Goal: Information Seeking & Learning: Find specific fact

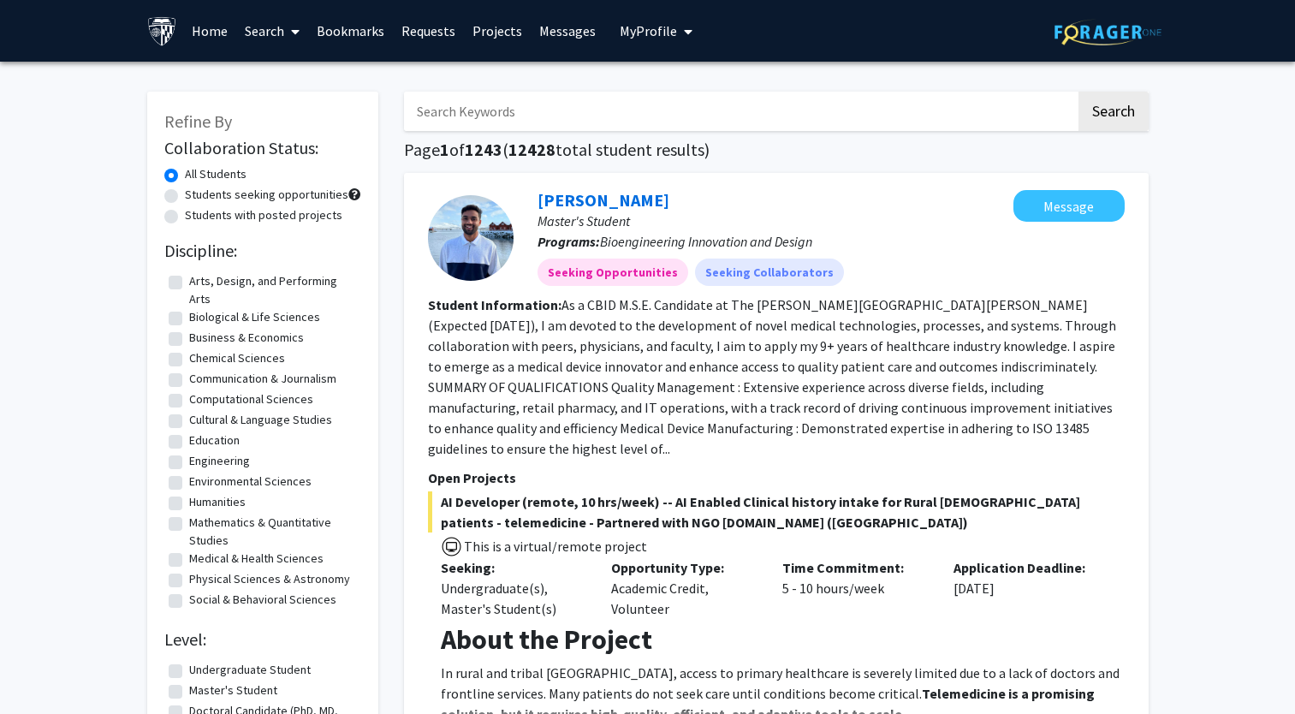
drag, startPoint x: 0, startPoint y: 0, endPoint x: 395, endPoint y: 120, distance: 412.3
click at [1078, 92] on button "Search" at bounding box center [1113, 111] width 70 height 39
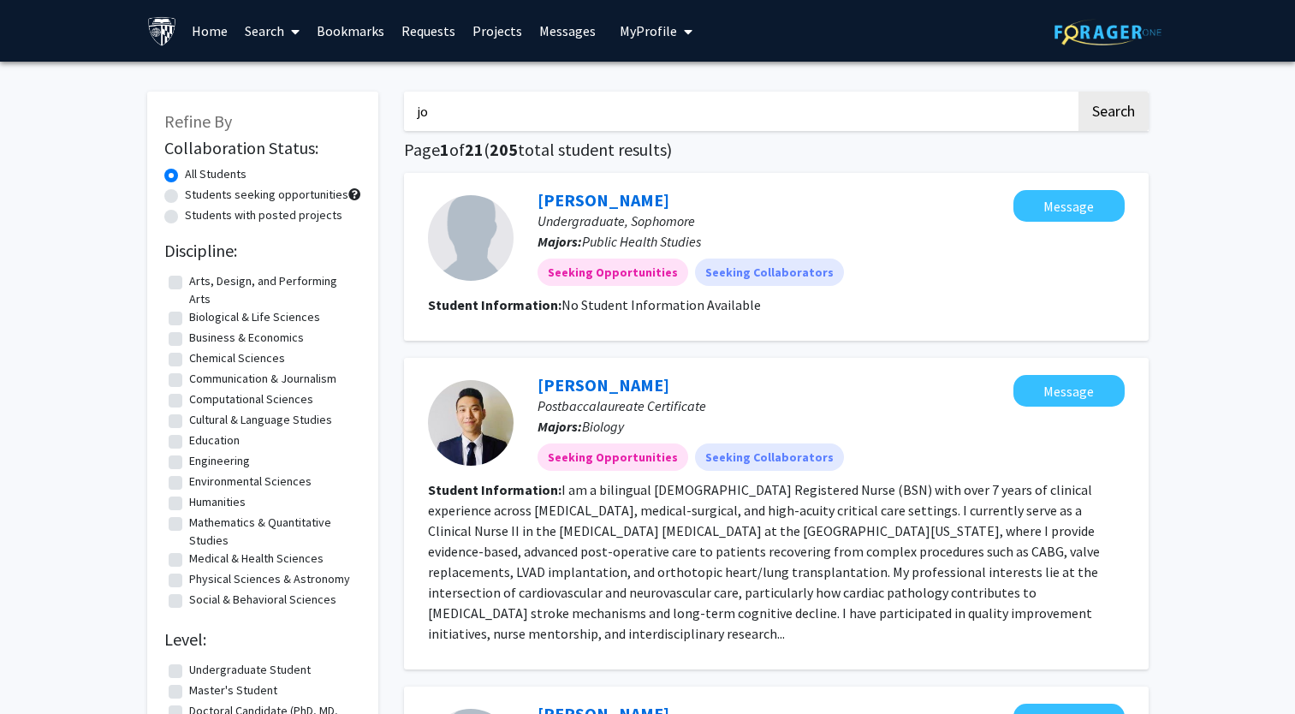
type input "j"
type input "[PERSON_NAME]"
click at [1078, 92] on button "Search" at bounding box center [1113, 111] width 70 height 39
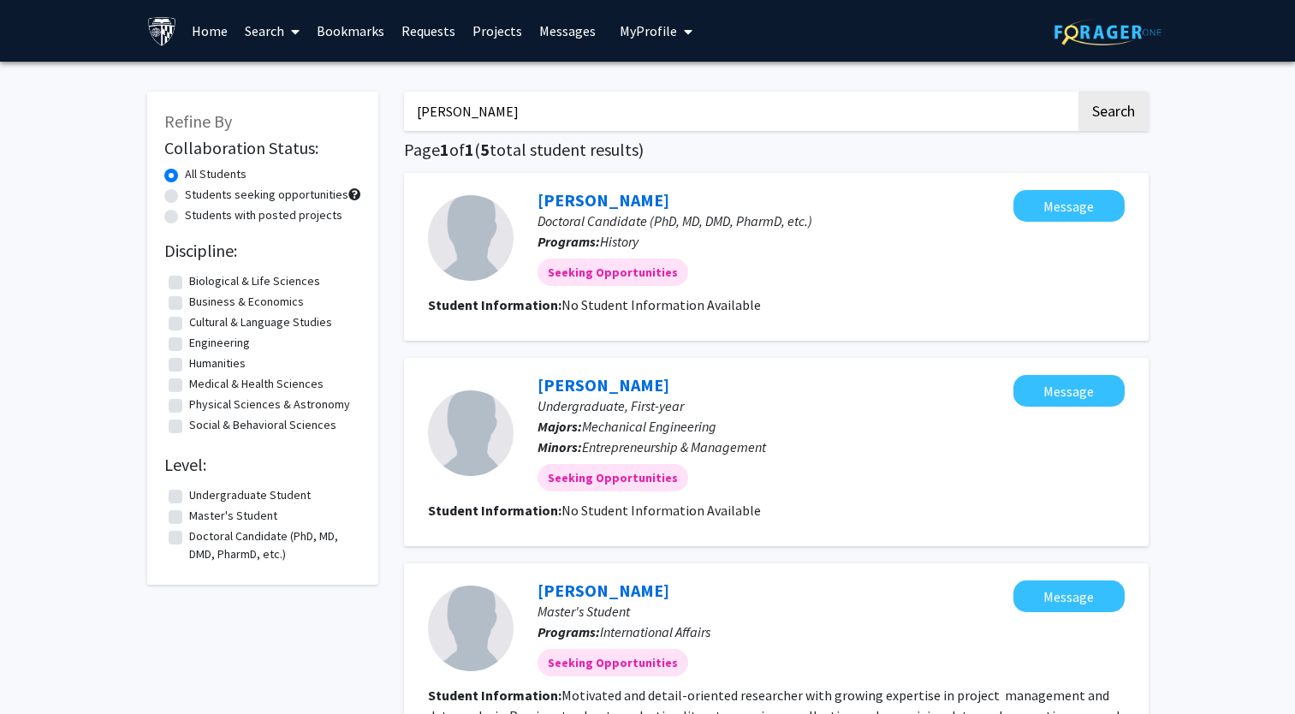
click at [189, 500] on label "Undergraduate Student" at bounding box center [250, 495] width 122 height 18
click at [189, 497] on input "Undergraduate Student" at bounding box center [194, 491] width 11 height 11
checkbox input "true"
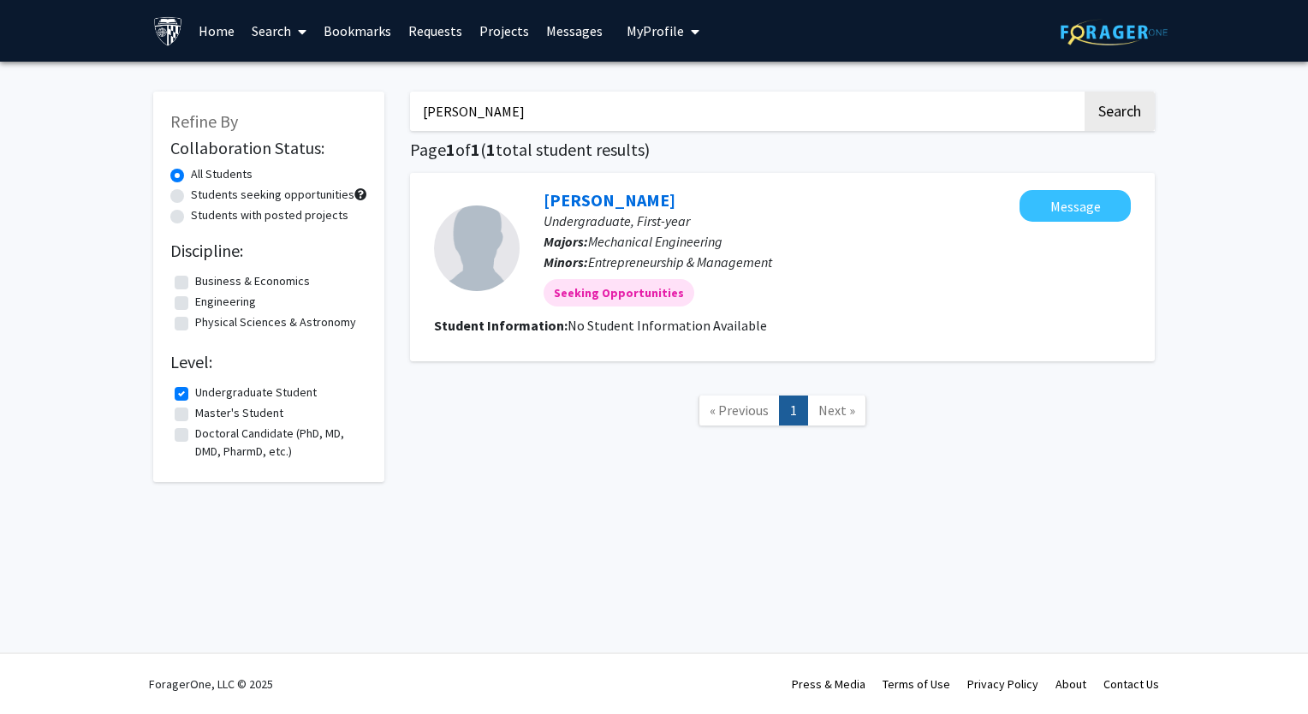
click at [627, 122] on input "[PERSON_NAME]" at bounding box center [746, 111] width 672 height 39
type input "e"
type input "[PERSON_NAME]"
click at [1084, 92] on button "Search" at bounding box center [1119, 111] width 70 height 39
checkbox input "false"
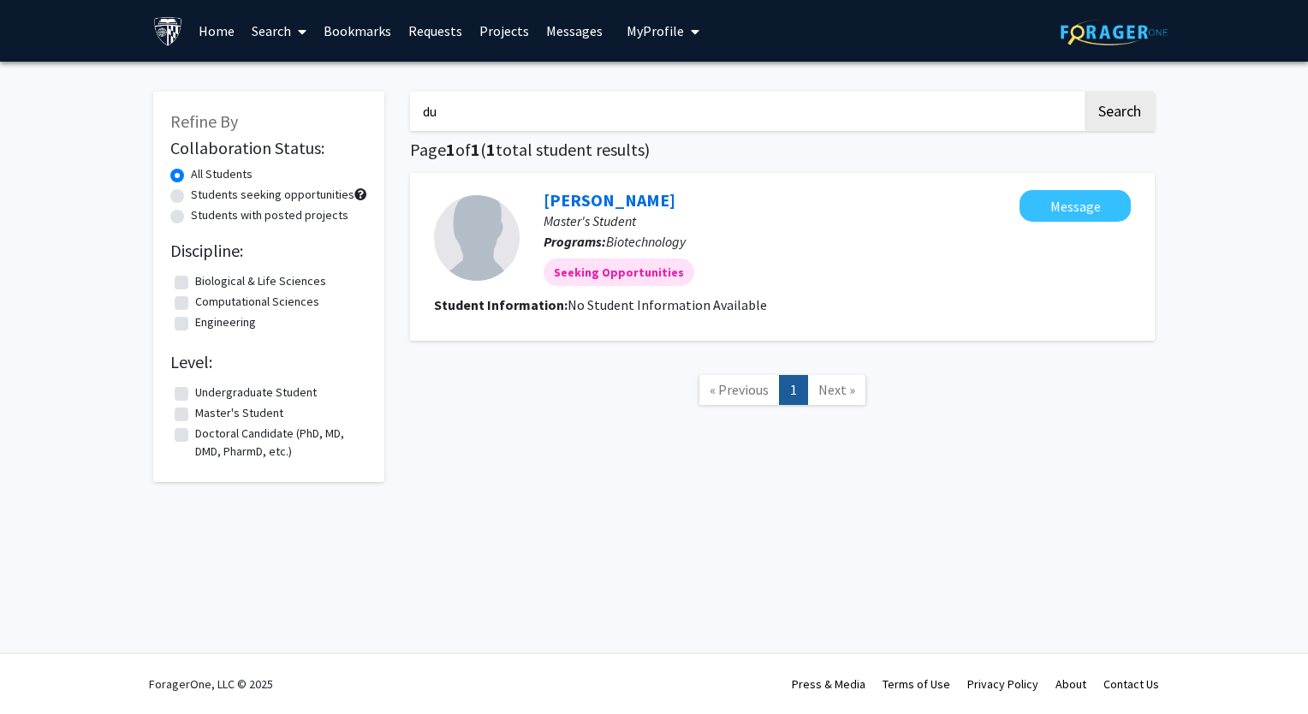
type input "d"
click at [1084, 92] on button "Search" at bounding box center [1119, 111] width 70 height 39
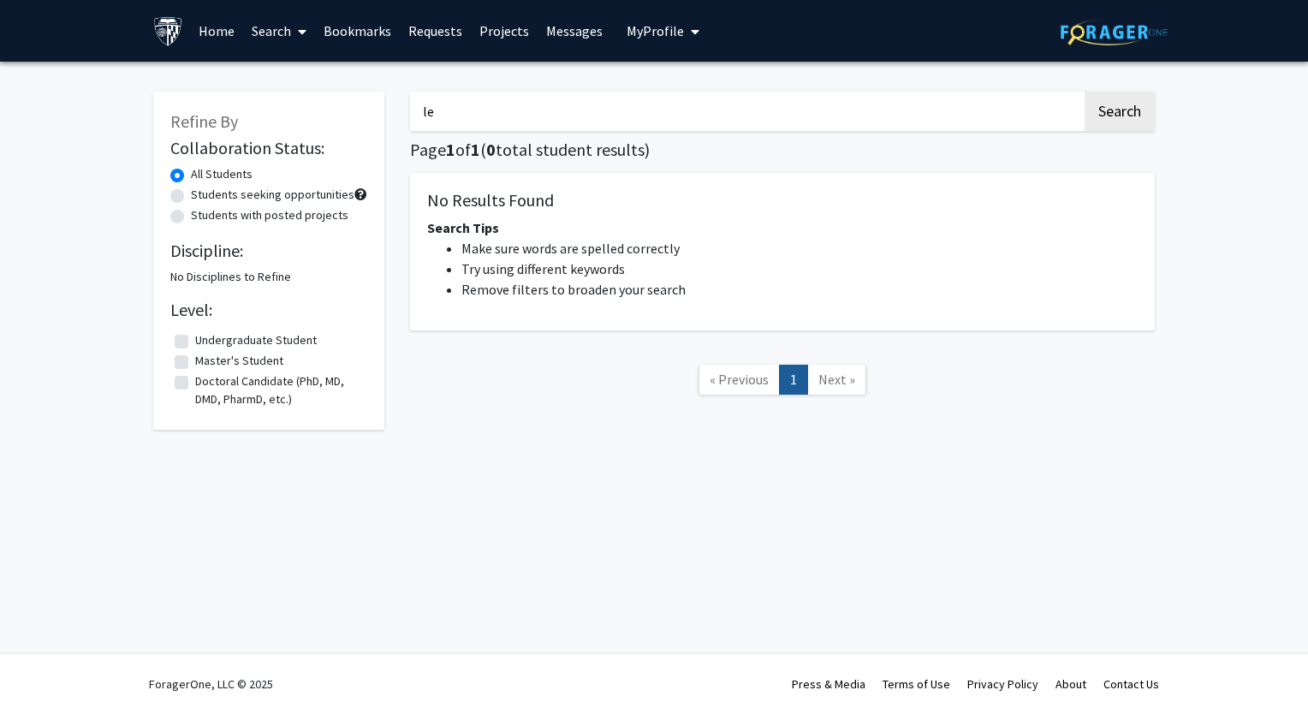
type input "l"
click at [1084, 92] on button "Search" at bounding box center [1119, 111] width 70 height 39
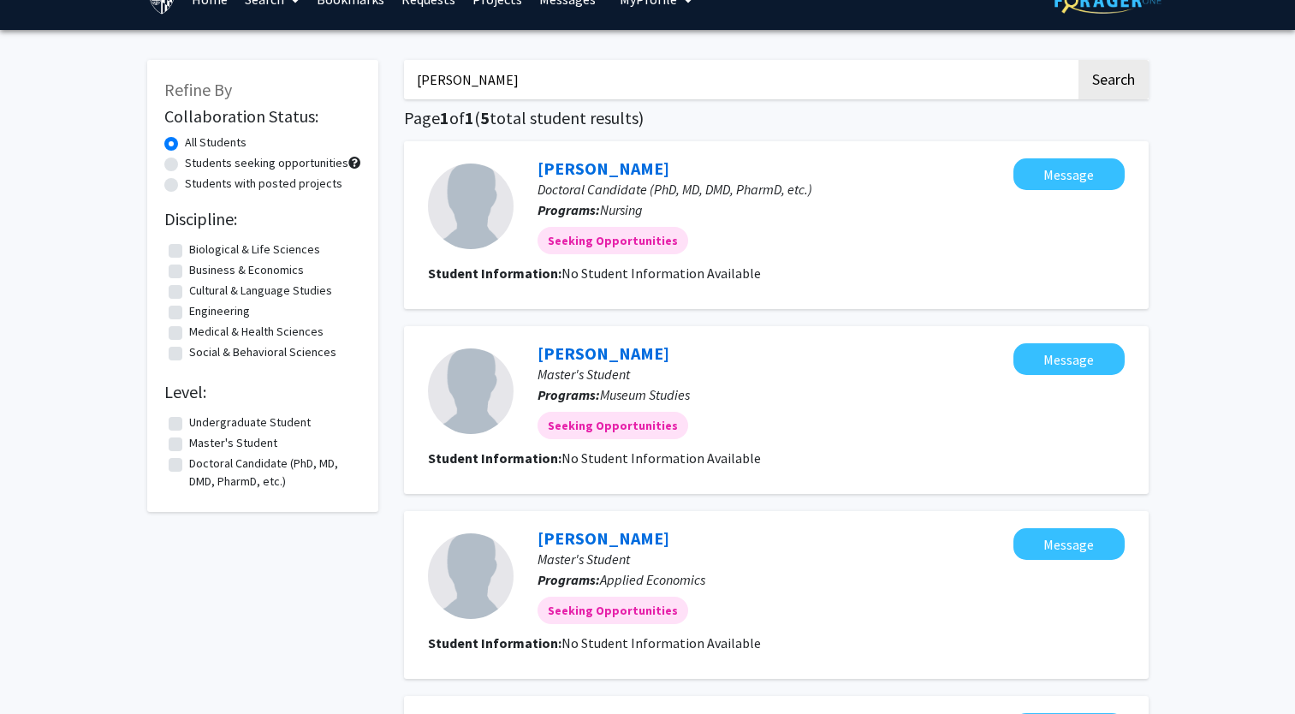
scroll to position [31, 0]
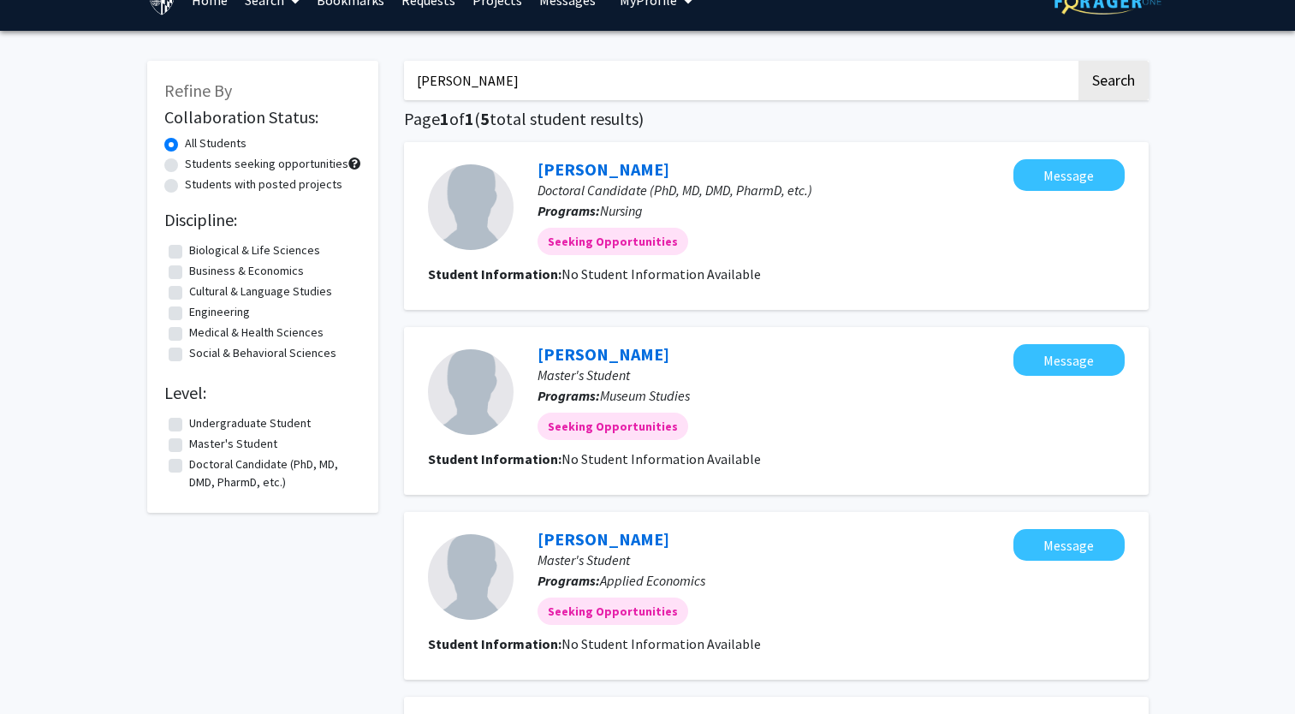
click at [988, 84] on input "[PERSON_NAME]" at bounding box center [740, 80] width 672 height 39
type input "c"
click at [1125, 86] on button "Search" at bounding box center [1113, 80] width 70 height 39
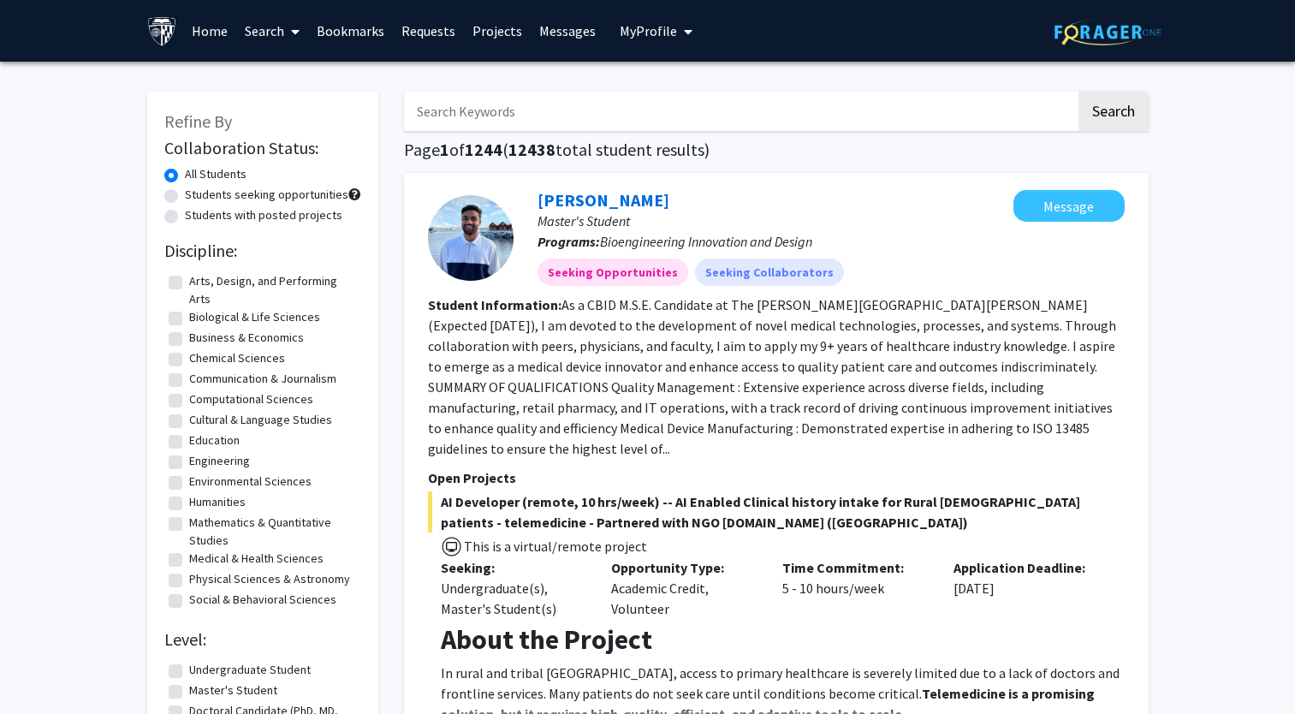
click at [833, 100] on input "Search Keywords" at bounding box center [740, 111] width 672 height 39
click at [1078, 92] on button "Search" at bounding box center [1113, 111] width 70 height 39
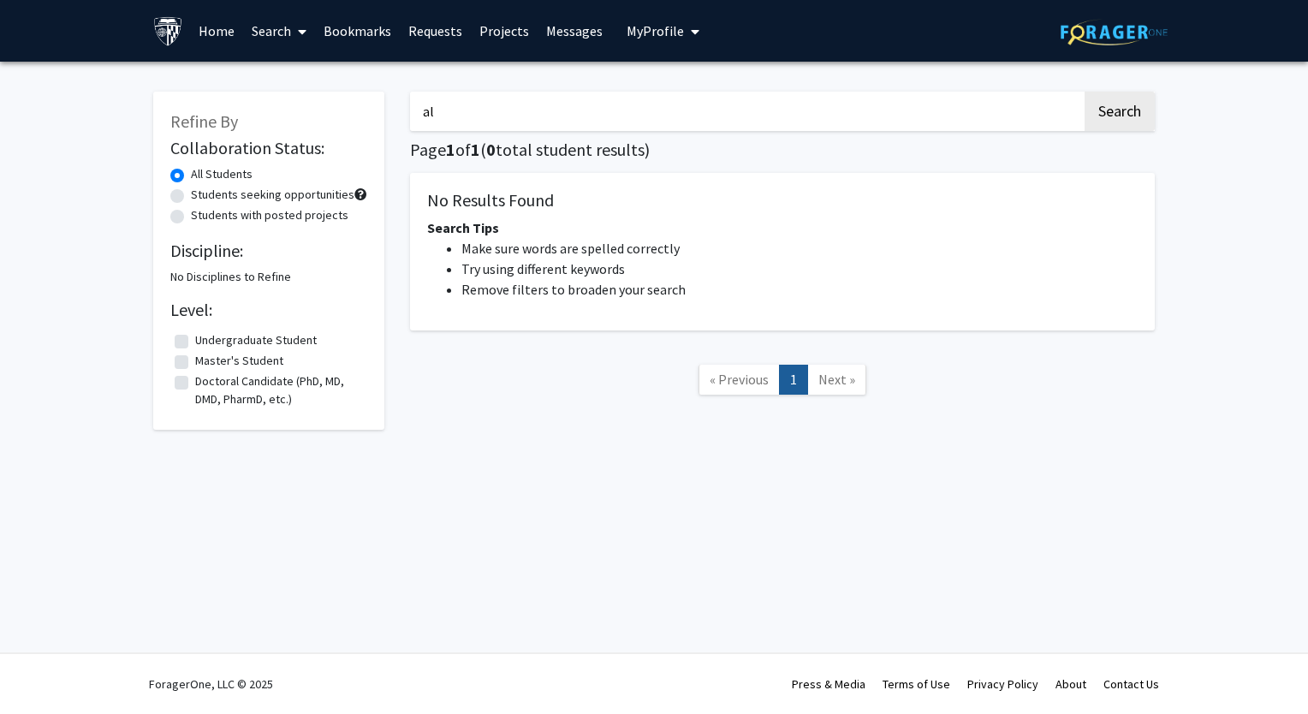
type input "a"
click at [1109, 109] on button "Search" at bounding box center [1119, 111] width 70 height 39
